Goal: Check status: Check status

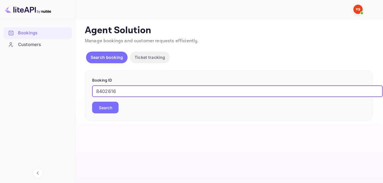
type input "8402616"
click at [115, 112] on button "Search" at bounding box center [105, 107] width 26 height 12
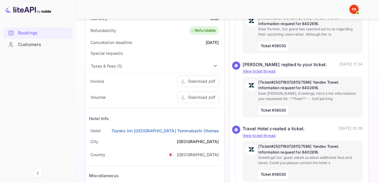
scroll to position [262, 0]
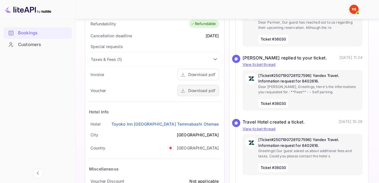
click at [193, 93] on div "Download pdf" at bounding box center [201, 90] width 27 height 6
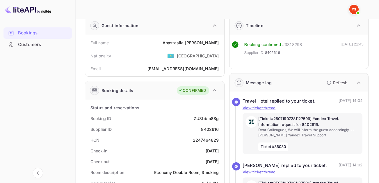
scroll to position [0, 0]
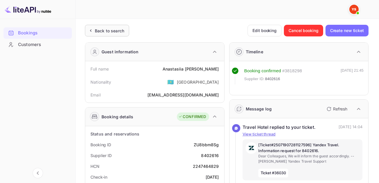
click at [125, 30] on div "Back to search" at bounding box center [107, 31] width 44 height 12
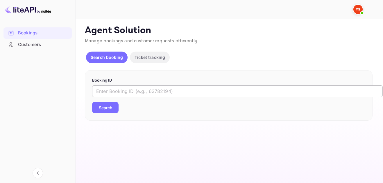
click at [153, 90] on input "text" at bounding box center [237, 91] width 291 height 12
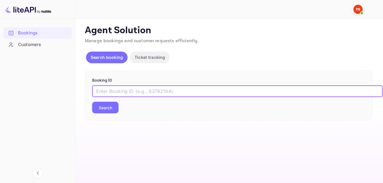
paste input "8725042"
type input "8725042"
click at [105, 112] on button "Search" at bounding box center [105, 107] width 26 height 12
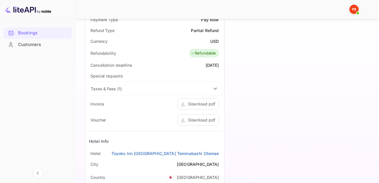
scroll to position [233, 0]
click at [193, 119] on div "Download pdf" at bounding box center [201, 119] width 27 height 6
